Goal: Task Accomplishment & Management: Use online tool/utility

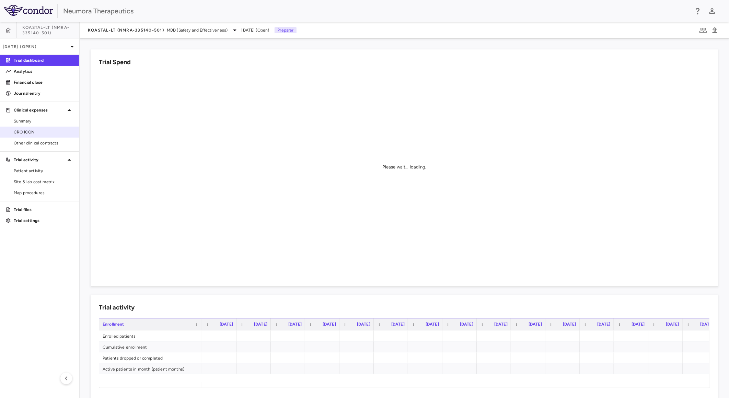
click at [51, 132] on span "CRO ICON" at bounding box center [44, 132] width 60 height 6
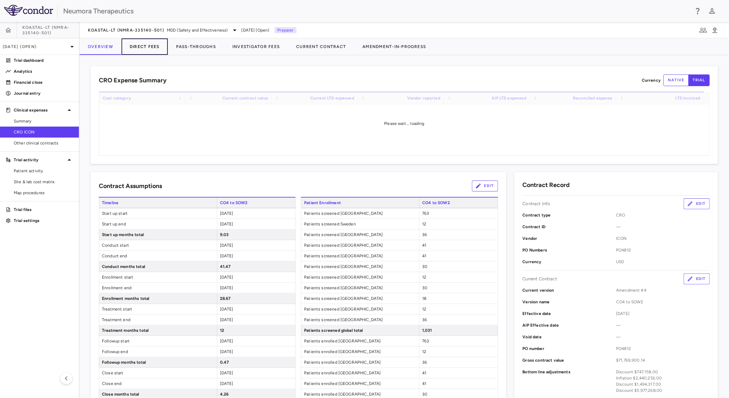
click at [141, 45] on button "Direct Fees" at bounding box center [145, 46] width 46 height 16
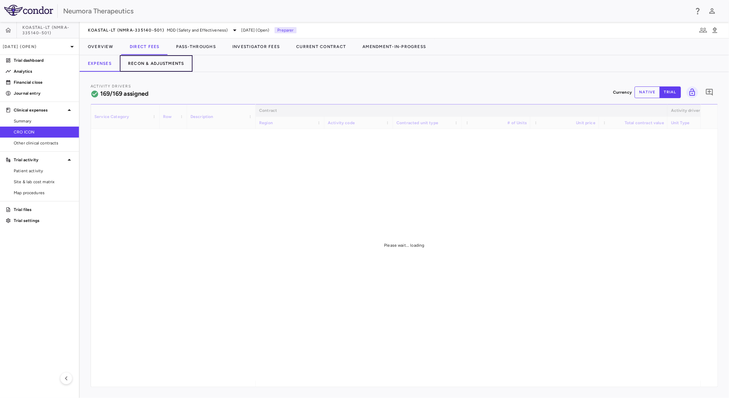
click at [160, 66] on button "Recon & Adjustments" at bounding box center [156, 63] width 73 height 16
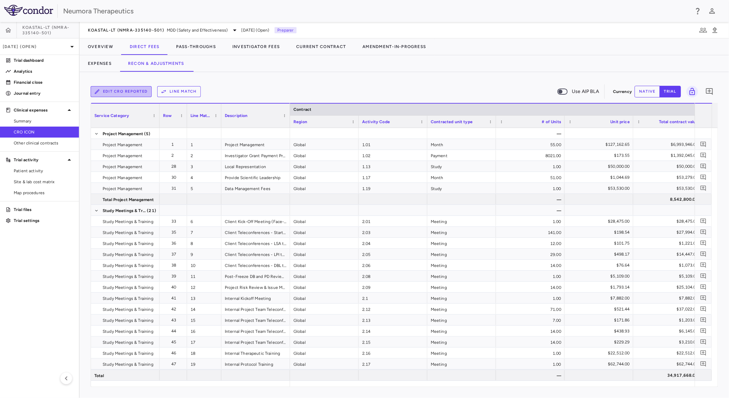
click at [132, 90] on button "Edit CRO reported" at bounding box center [121, 91] width 61 height 11
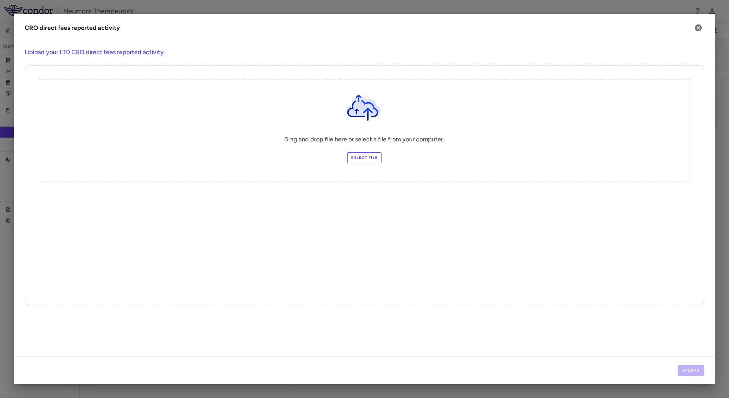
click at [361, 159] on label "Select file" at bounding box center [364, 157] width 35 height 11
click at [0, 0] on input "Select file" at bounding box center [0, 0] width 0 height 0
click at [687, 366] on button "Upload" at bounding box center [691, 370] width 27 height 11
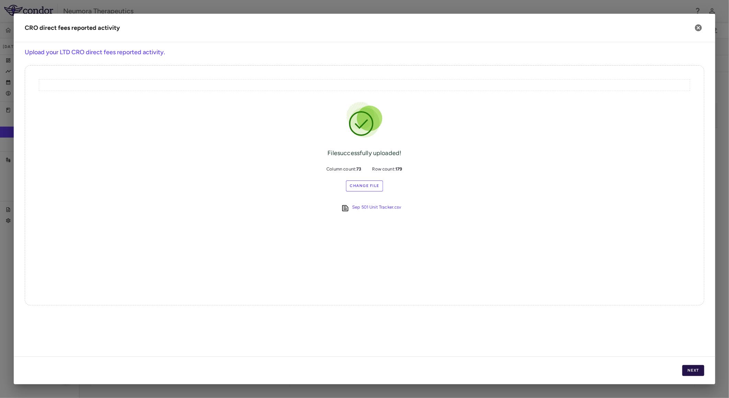
click at [695, 369] on button "Next" at bounding box center [693, 370] width 22 height 11
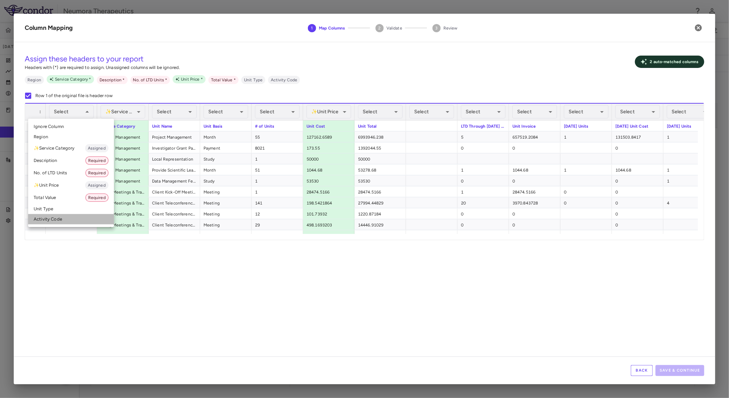
click at [52, 217] on li "Activity Code" at bounding box center [71, 219] width 86 height 10
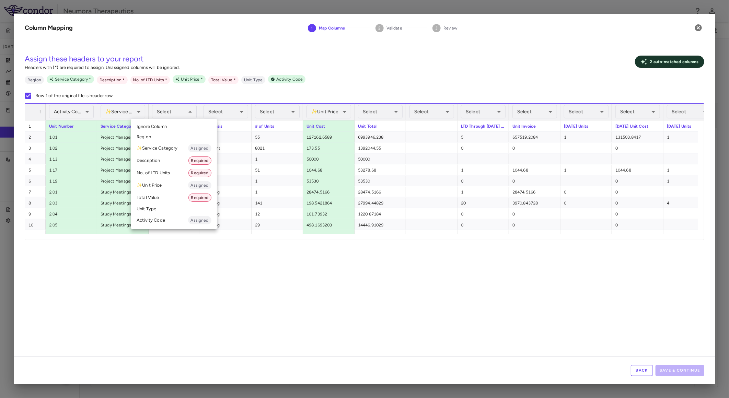
click at [170, 157] on li "Description Required" at bounding box center [174, 160] width 86 height 12
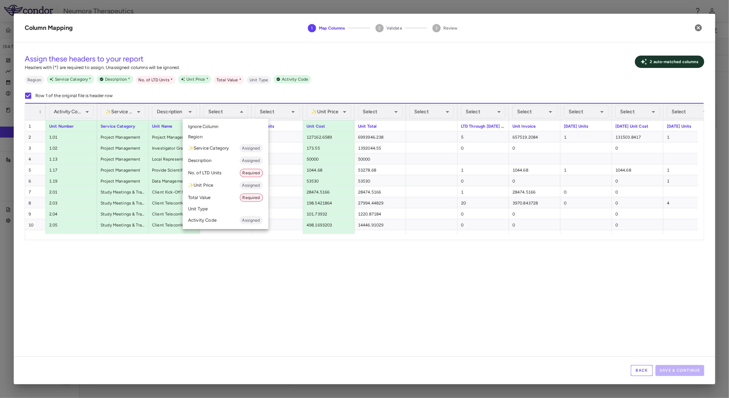
click at [215, 207] on li "Unit Type" at bounding box center [226, 209] width 86 height 10
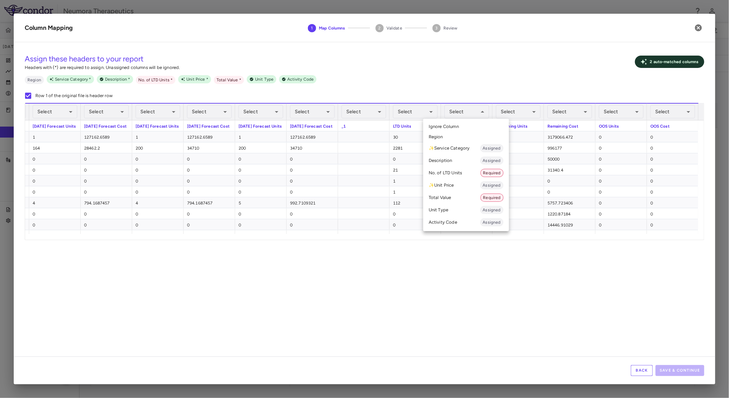
click at [455, 199] on li "Total Value Required" at bounding box center [466, 198] width 86 height 12
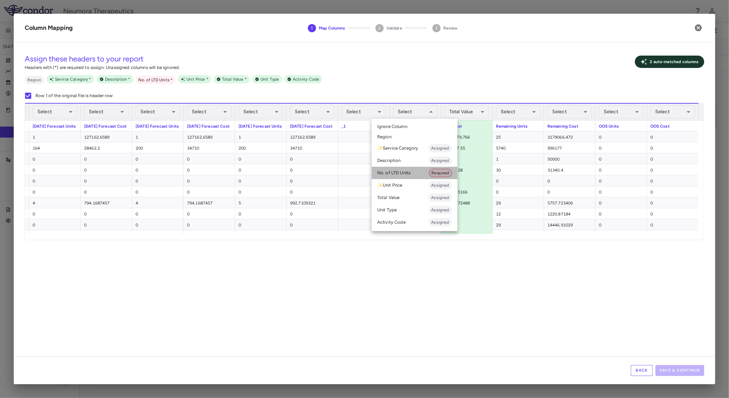
click at [417, 173] on li "No. of LTD Units Required" at bounding box center [415, 173] width 86 height 12
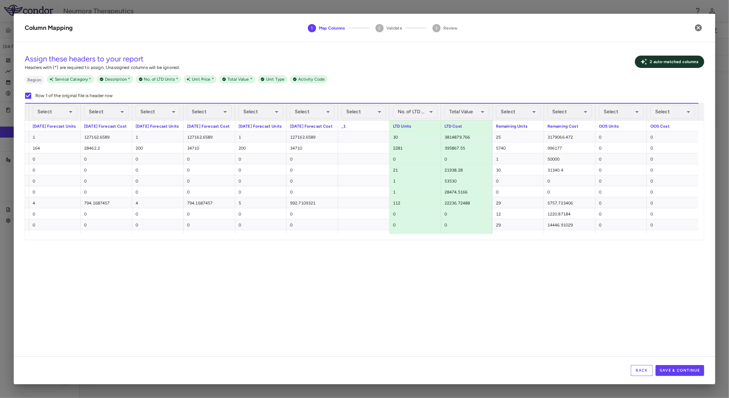
click at [697, 377] on div "Back Save & Continue" at bounding box center [365, 371] width 702 height 28
click at [689, 369] on button "Save & Continue" at bounding box center [680, 370] width 49 height 11
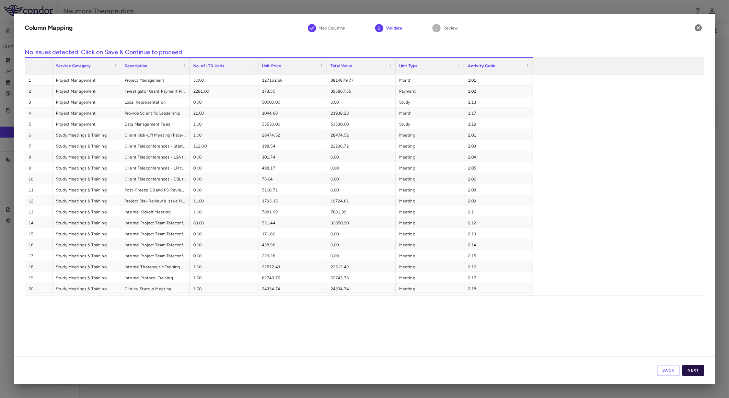
click at [704, 371] on button "Next" at bounding box center [693, 370] width 22 height 11
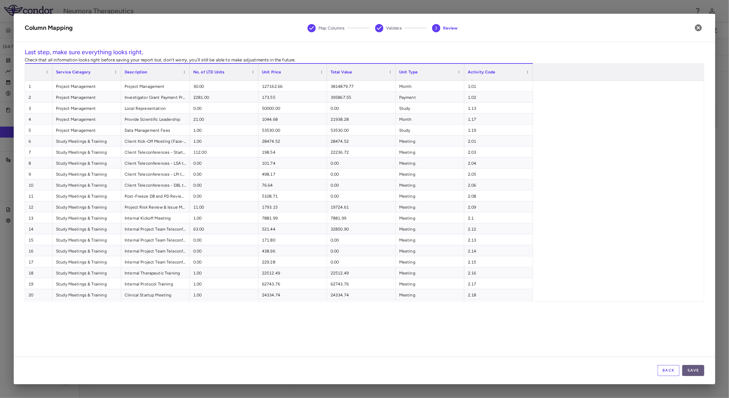
click at [698, 372] on button "Save" at bounding box center [693, 370] width 22 height 11
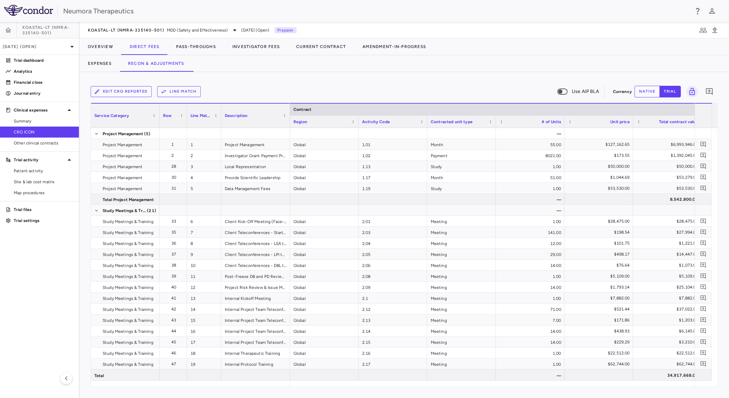
click at [170, 90] on button "Line Match" at bounding box center [179, 91] width 44 height 11
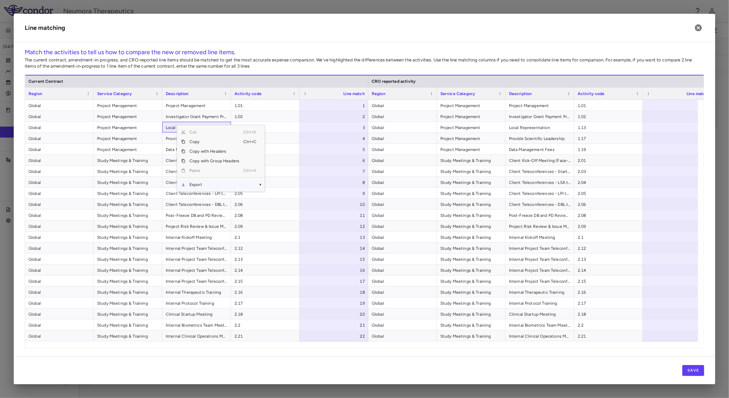
click at [199, 182] on span "Export" at bounding box center [214, 185] width 58 height 10
click at [238, 184] on span "Export" at bounding box center [214, 185] width 58 height 10
click at [280, 187] on span "CSV Export" at bounding box center [288, 187] width 32 height 10
click at [345, 106] on div "1" at bounding box center [335, 105] width 59 height 11
click at [673, 105] on div at bounding box center [677, 105] width 69 height 11
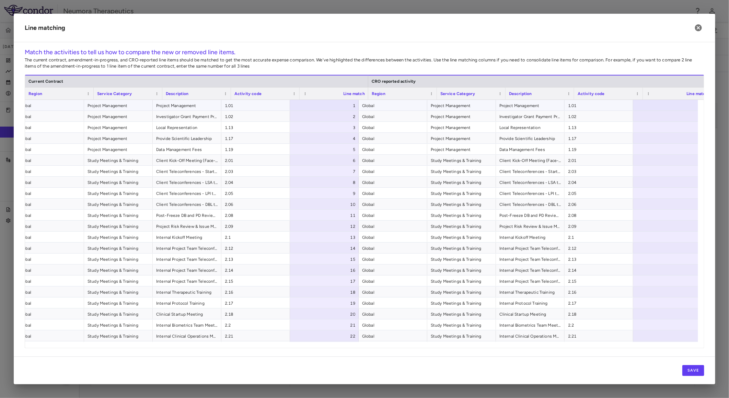
scroll to position [0, 10]
click at [694, 369] on button "Save" at bounding box center [693, 370] width 22 height 11
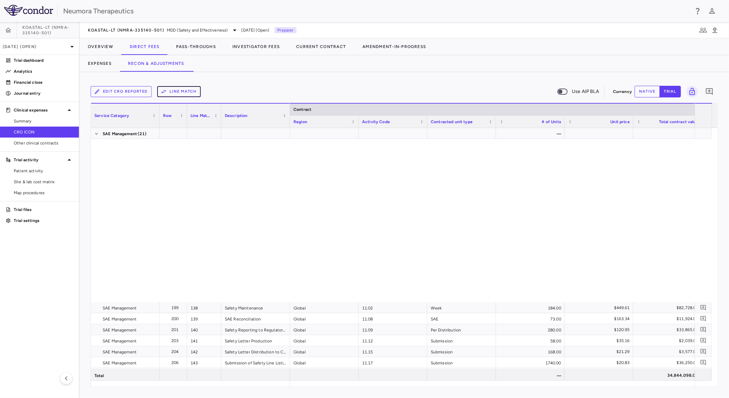
scroll to position [2130, 0]
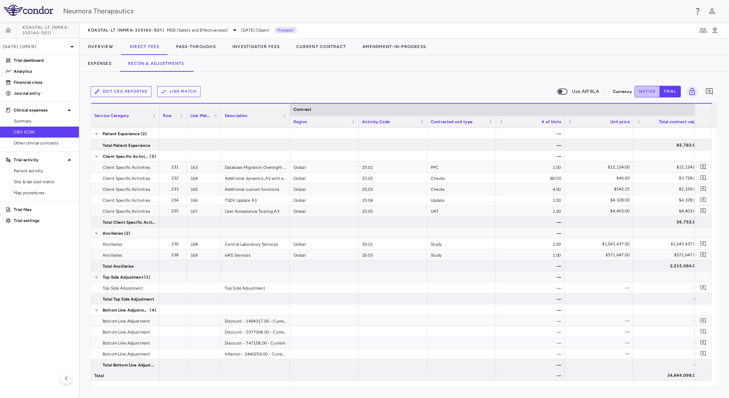
click at [649, 86] on button "native" at bounding box center [647, 92] width 25 height 12
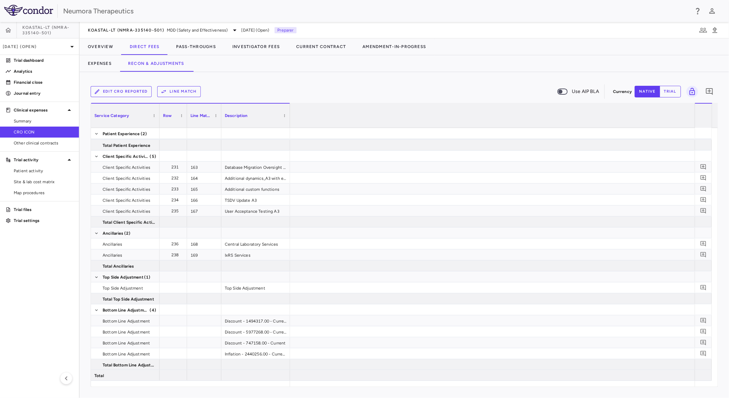
scroll to position [0, 1237]
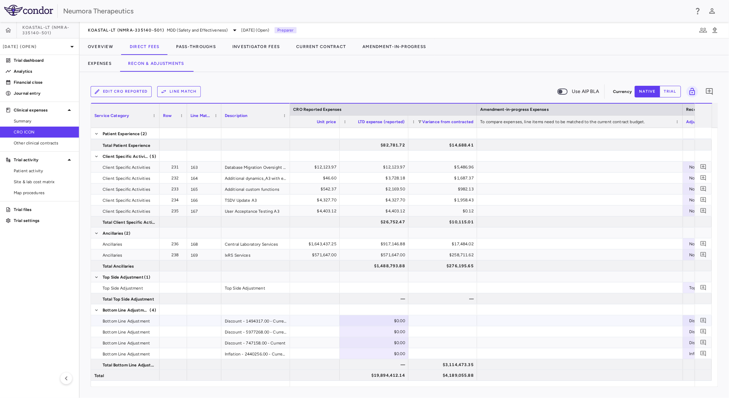
type button "native"
click at [374, 330] on div "$0.00" at bounding box center [375, 331] width 59 height 11
type input "**********"
click at [383, 317] on div "$0.00" at bounding box center [375, 320] width 59 height 11
click at [390, 344] on div "$0.00" at bounding box center [375, 342] width 59 height 11
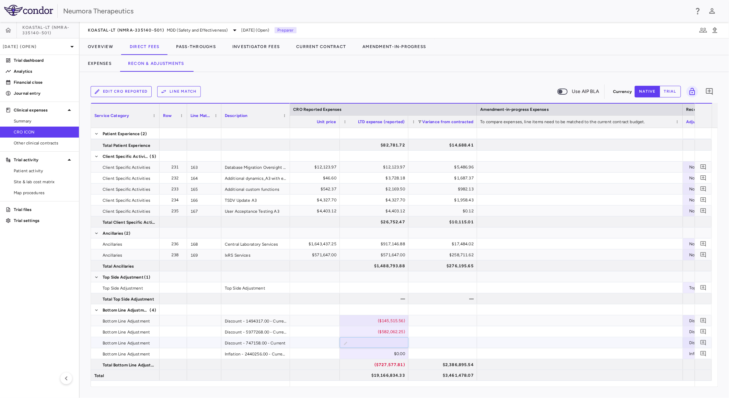
type input "**********"
click at [372, 355] on div "$0.00" at bounding box center [375, 353] width 59 height 11
type input "*********"
click at [387, 316] on div "($145,515.56)" at bounding box center [375, 320] width 59 height 11
type input "**********"
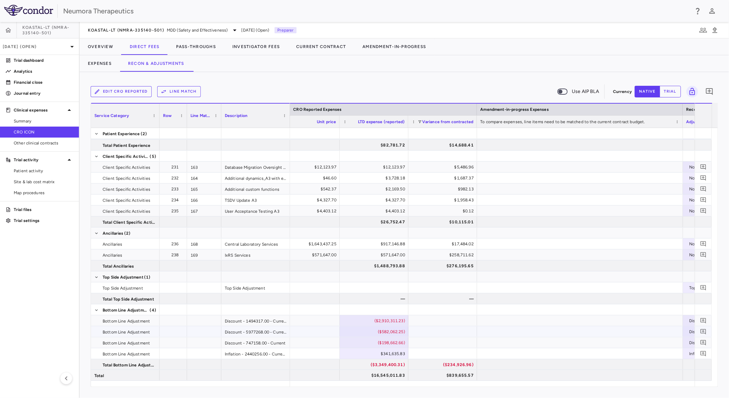
click at [384, 334] on div "($582,062.25)" at bounding box center [375, 331] width 59 height 11
type input "**********"
click at [383, 318] on div "($2,910,311.23)" at bounding box center [375, 320] width 59 height 11
type input "*********"
click at [394, 319] on div "$727,577.81" at bounding box center [375, 320] width 59 height 11
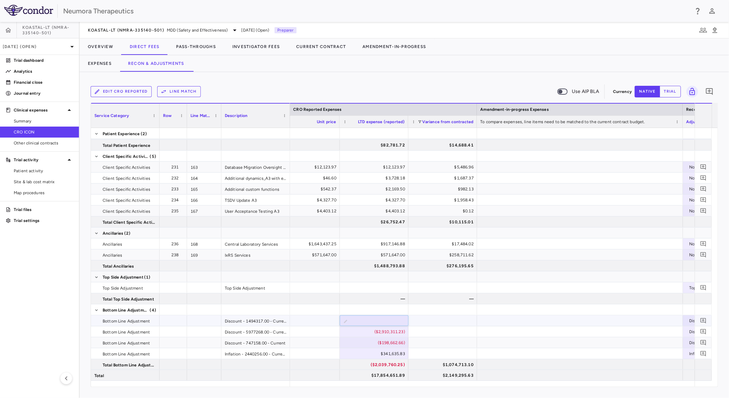
click at [394, 319] on input "*********" at bounding box center [379, 321] width 58 height 11
click at [369, 321] on input "*********" at bounding box center [379, 321] width 58 height 11
click at [375, 320] on input "*********" at bounding box center [379, 321] width 58 height 11
type input "**********"
drag, startPoint x: 368, startPoint y: 76, endPoint x: 186, endPoint y: 55, distance: 183.0
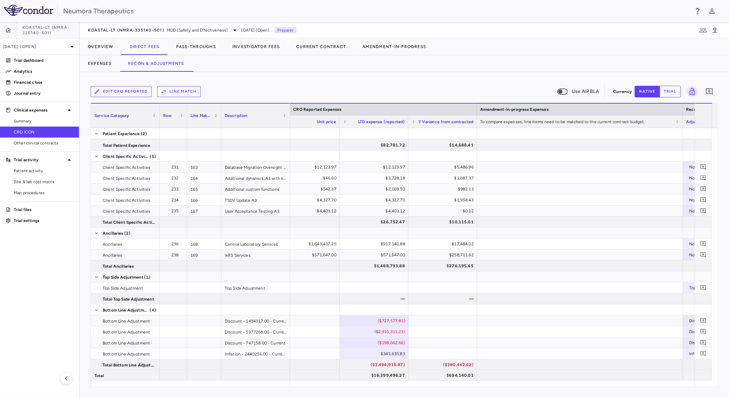
click at [367, 75] on div "Edit CRO reported Line Match Use AIP BLA Currency native trial 0 Service Catego…" at bounding box center [404, 235] width 649 height 326
click at [56, 49] on p "[DATE] (Open)" at bounding box center [35, 47] width 65 height 6
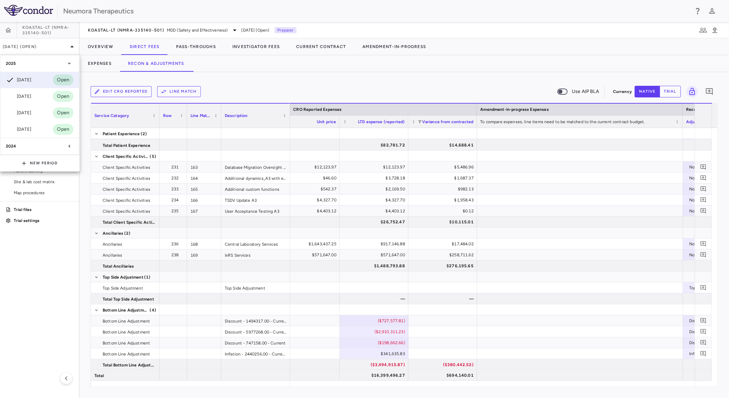
click at [49, 47] on div at bounding box center [364, 199] width 729 height 398
